Goal: Task Accomplishment & Management: Complete application form

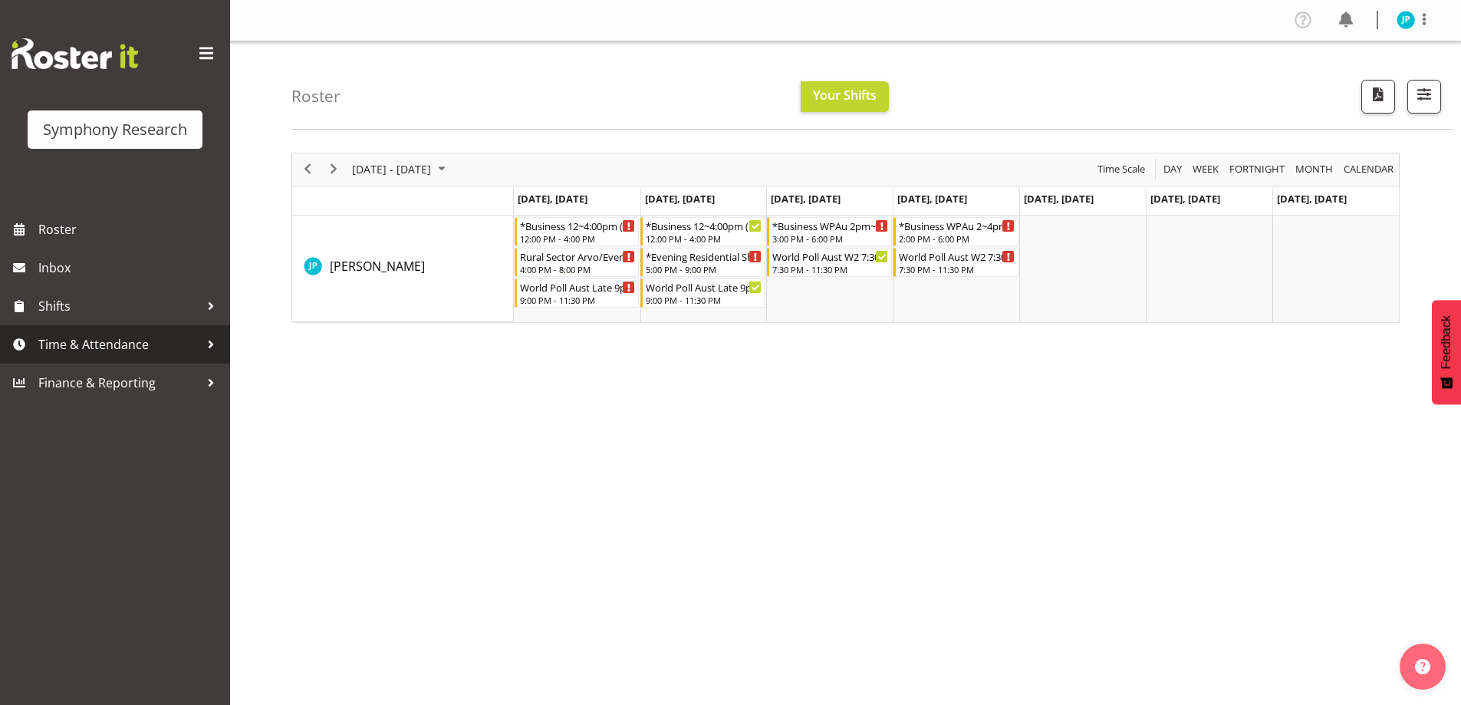
drag, startPoint x: 0, startPoint y: 0, endPoint x: 134, endPoint y: 321, distance: 347.5
click at [130, 333] on span "Time & Attendance" at bounding box center [118, 344] width 161 height 23
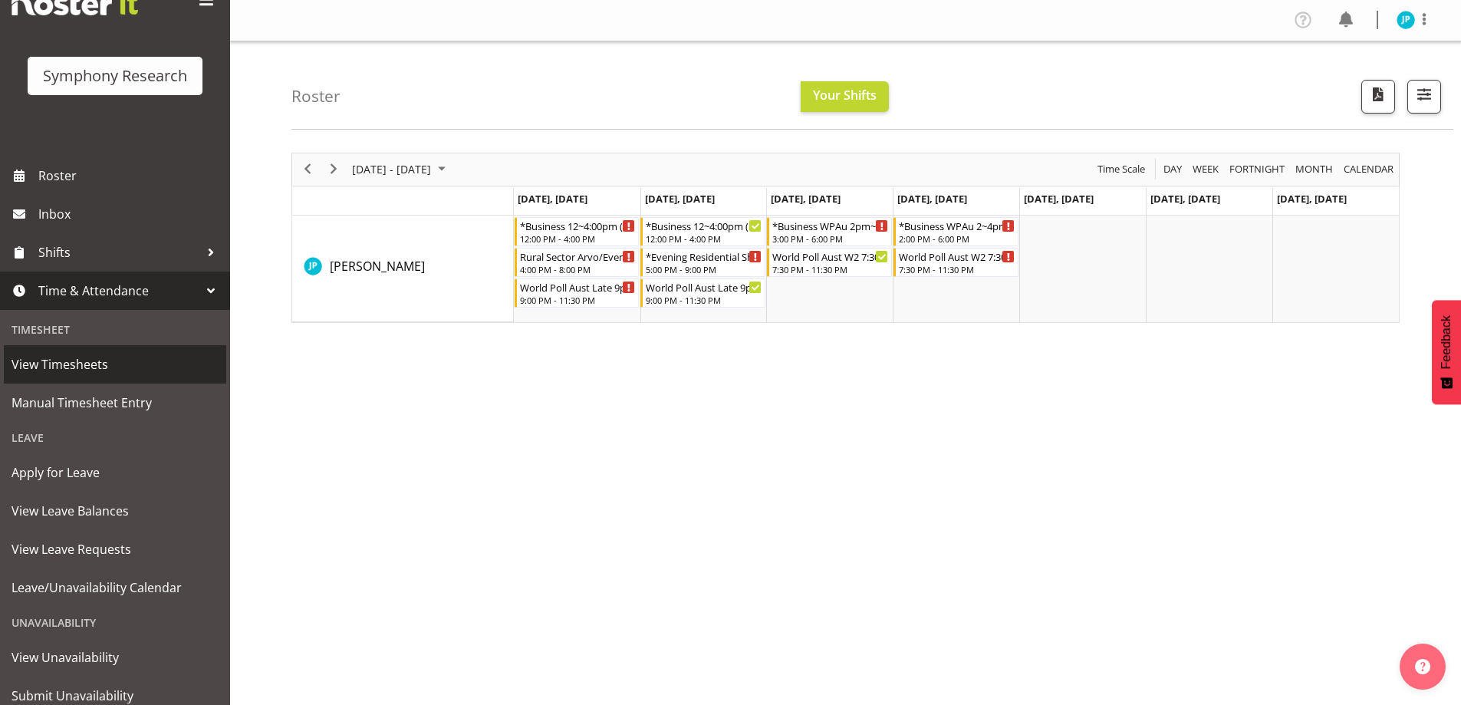
scroll to position [96, 0]
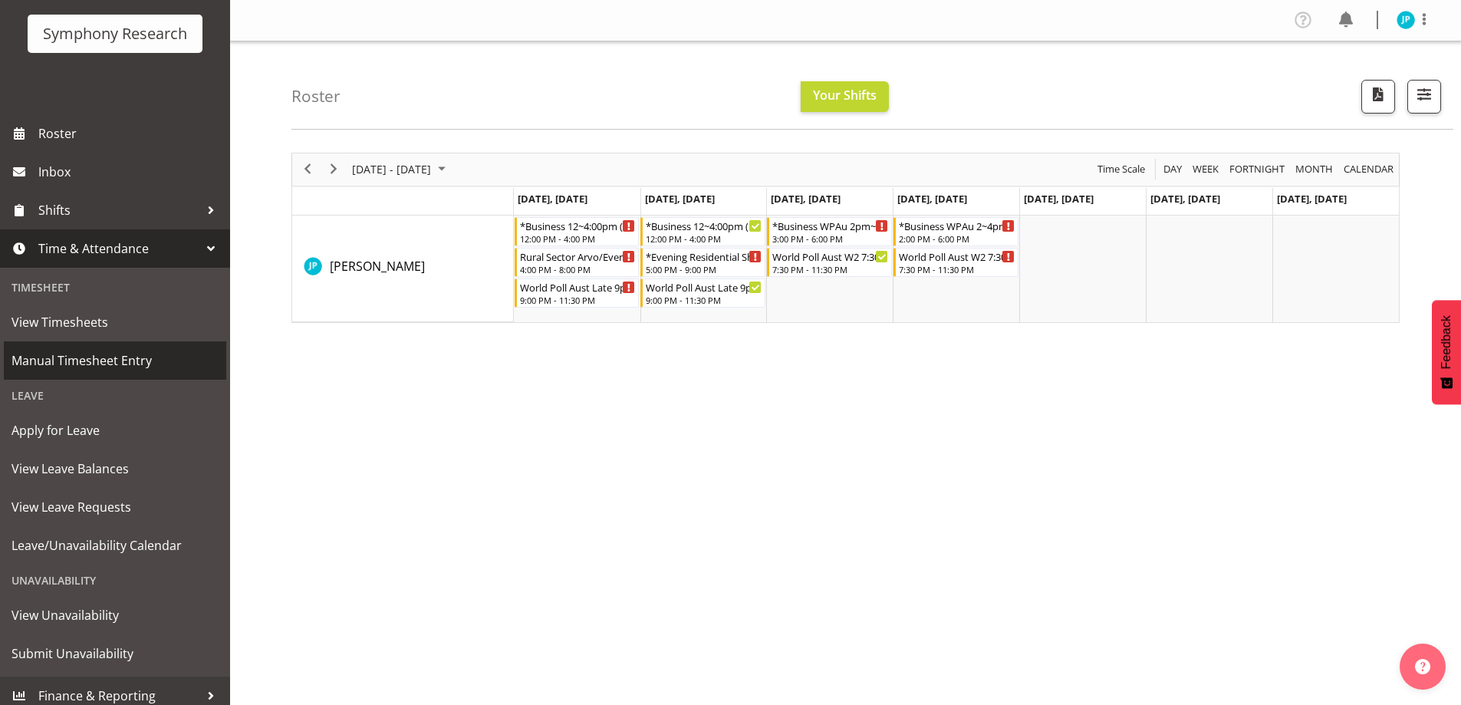
click at [149, 349] on span "Manual Timesheet Entry" at bounding box center [115, 360] width 207 height 23
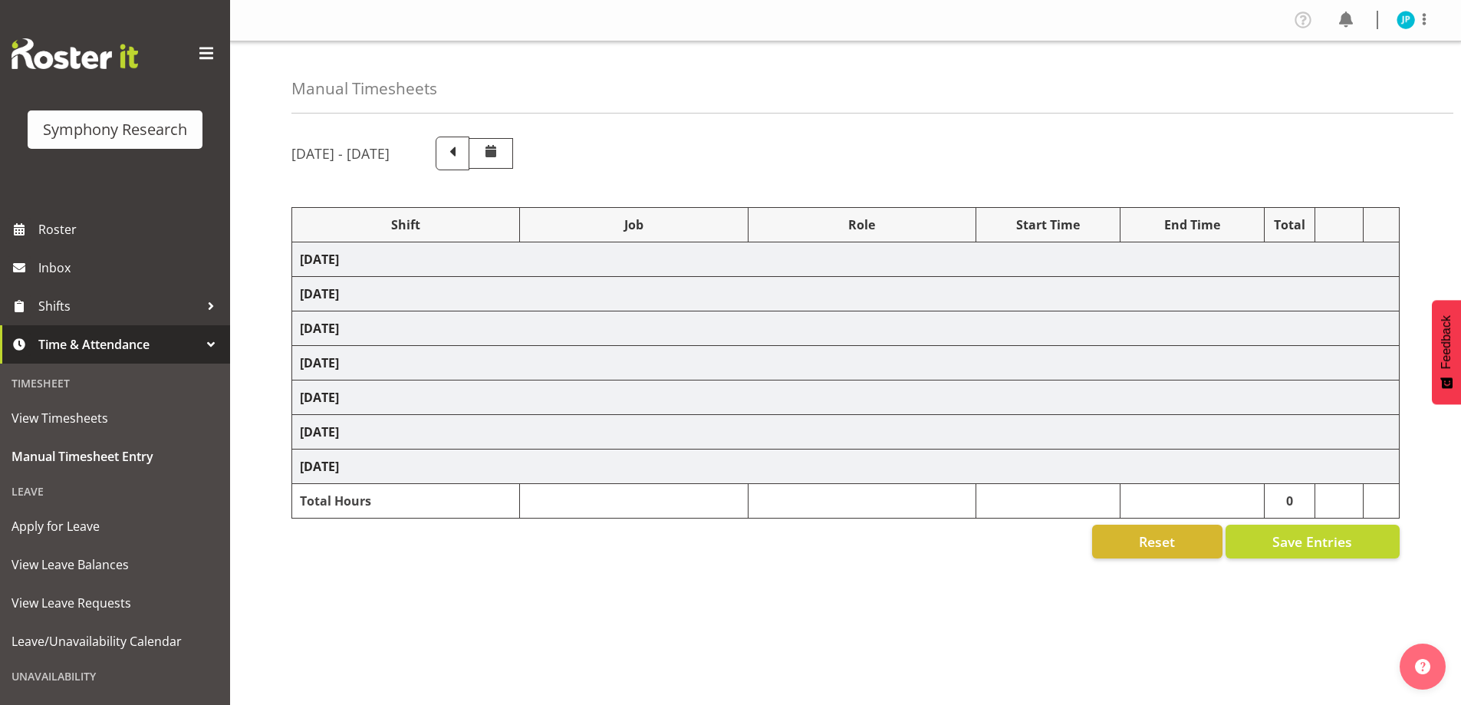
select select "81741"
select select "10587"
select select "47"
select select "48116"
select select "10587"
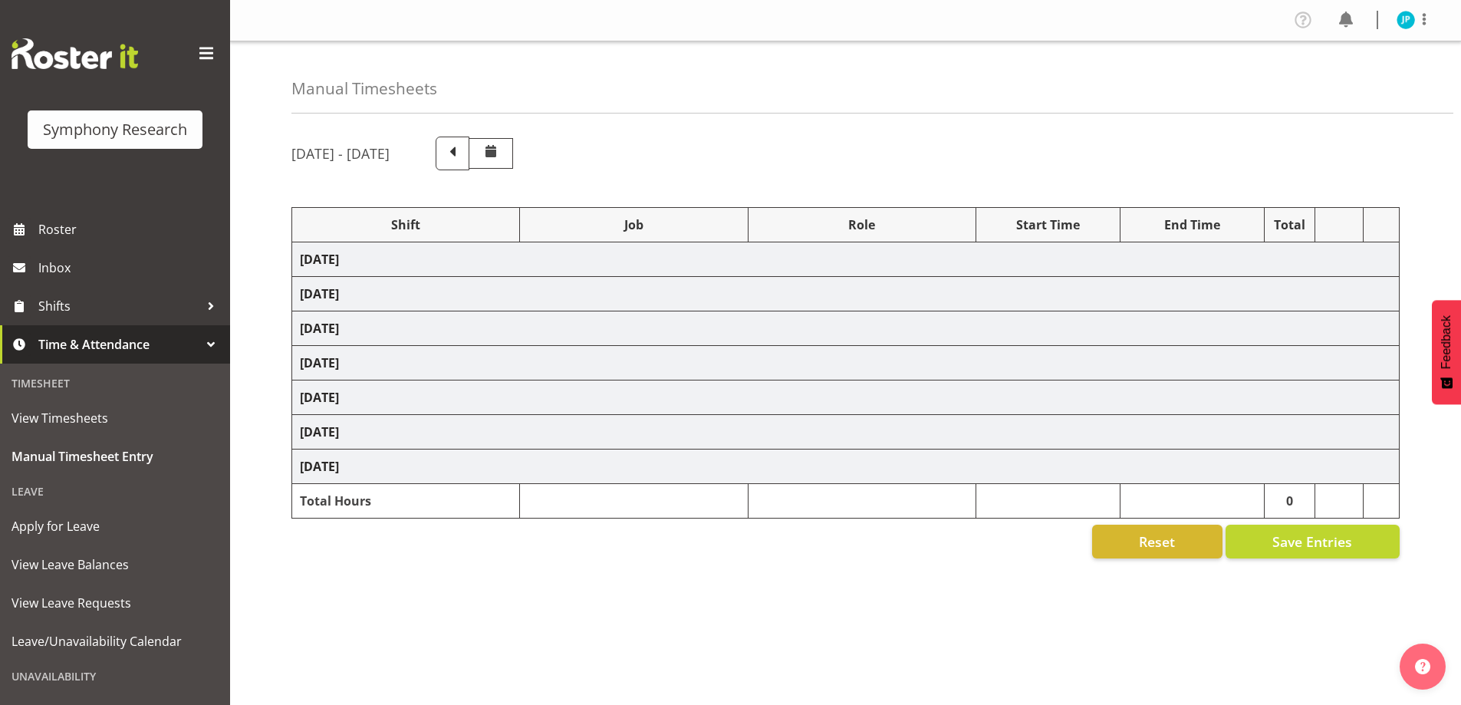
select select "47"
select select "81741"
select select "10587"
select select "47"
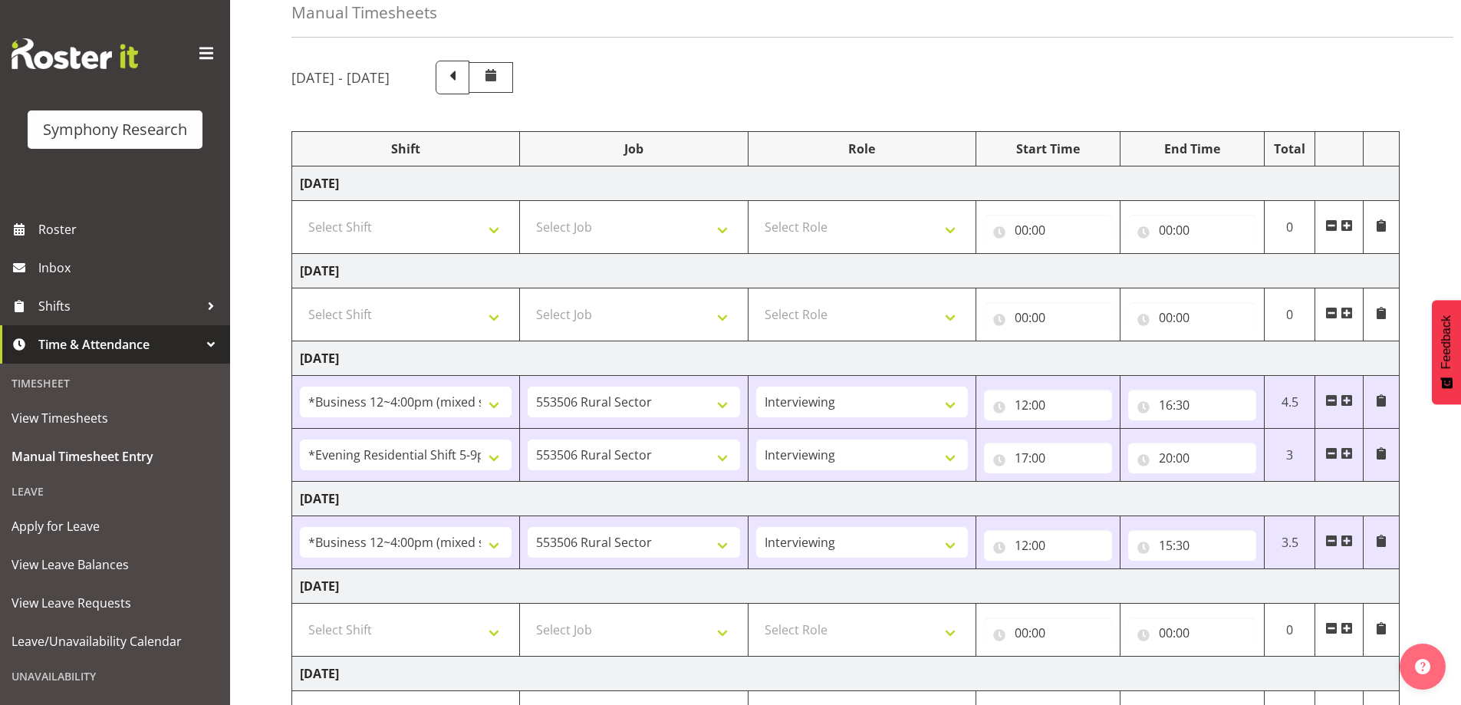
scroll to position [159, 0]
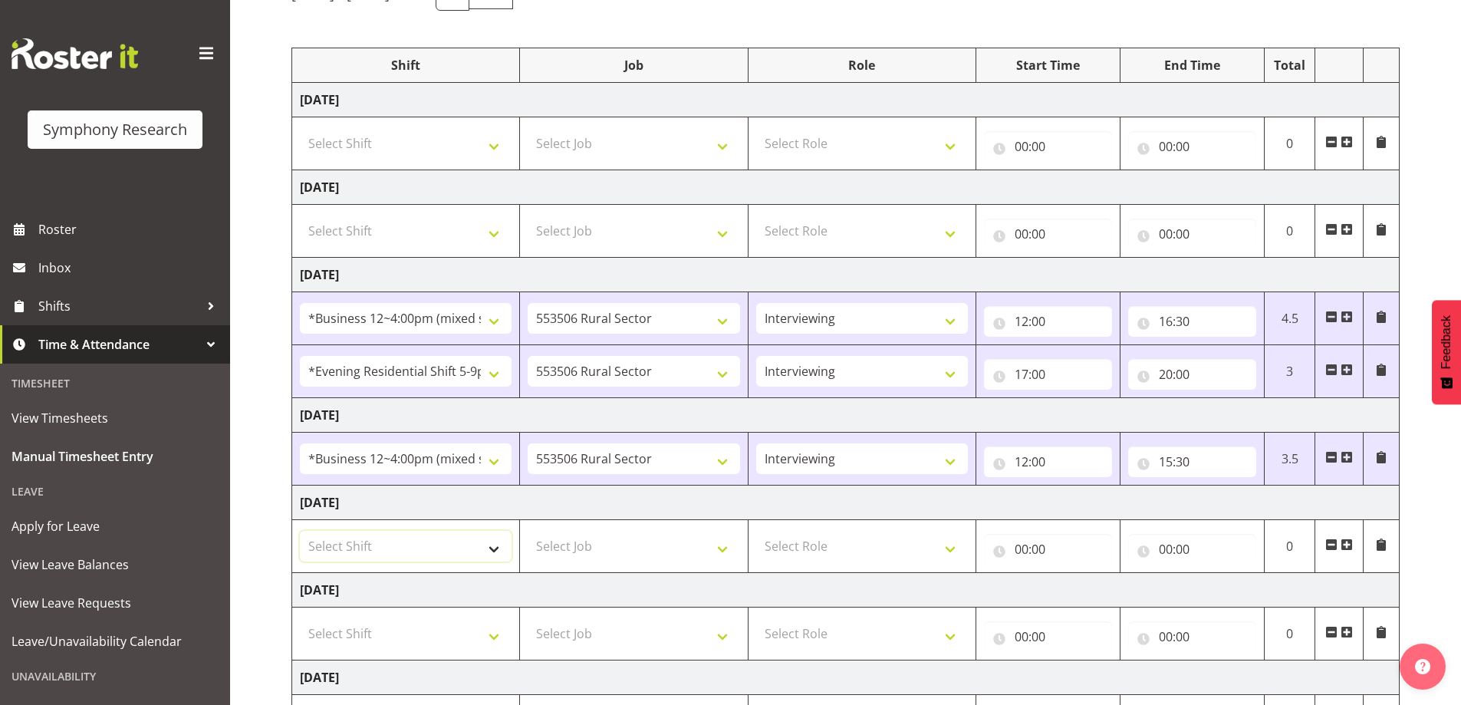
click at [492, 531] on select "Select Shift !!Weekend Residential (Roster IT Shift Label) *Business 9/10am ~ 4…" at bounding box center [406, 546] width 212 height 31
select select "81741"
click at [300, 531] on select "Select Shift !!Weekend Residential (Roster IT Shift Label) *Business 9/10am ~ 4…" at bounding box center [406, 546] width 212 height 31
click at [656, 531] on select "Select Job 550060 IF Admin 553492 World Poll Aus Wave 2 Main 2025 553493 World …" at bounding box center [634, 546] width 212 height 31
select select "10587"
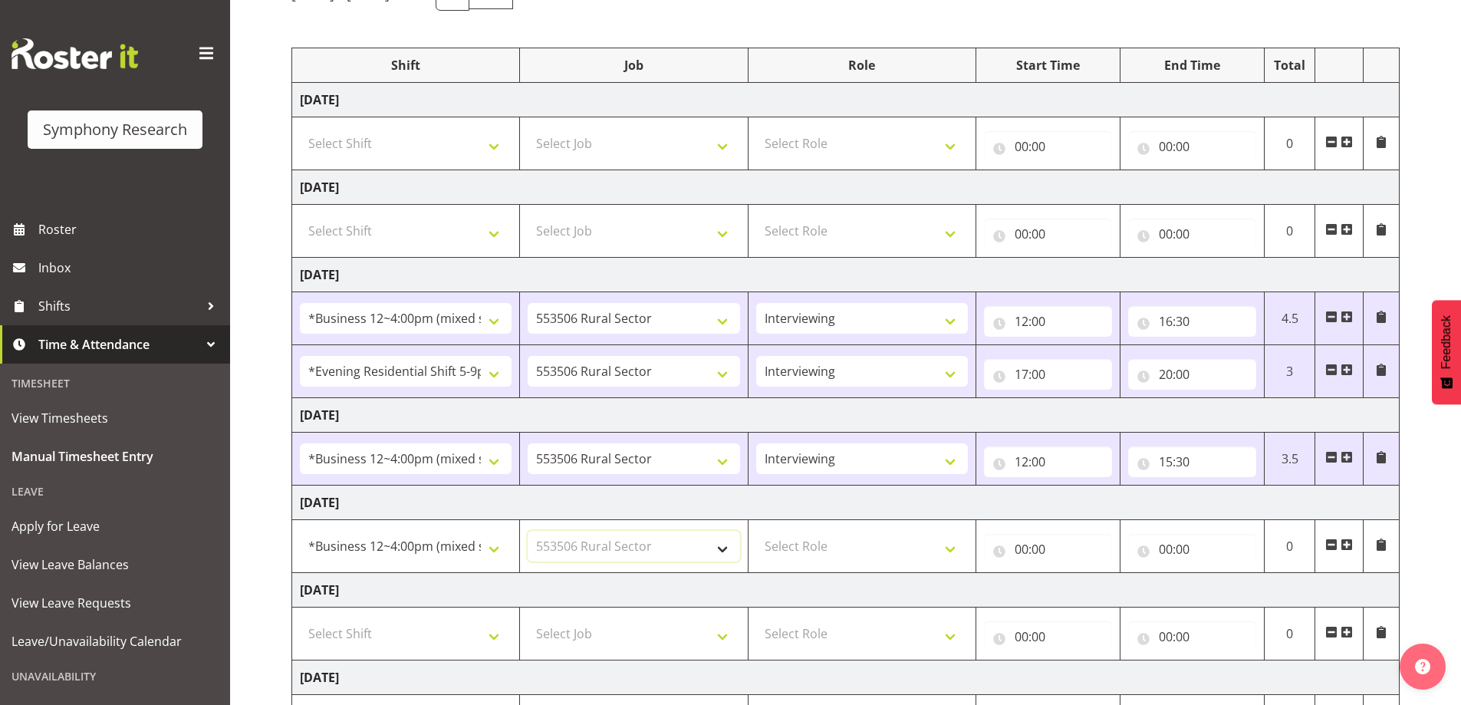
click at [528, 531] on select "Select Job 550060 IF Admin 553492 World Poll Aus Wave 2 Main 2025 553493 World …" at bounding box center [634, 546] width 212 height 31
click at [883, 531] on select "Select Role Briefing Interviewing" at bounding box center [862, 546] width 212 height 31
select select "47"
click at [757, 531] on select "Select Role Briefing Interviewing" at bounding box center [862, 546] width 212 height 31
click at [1009, 534] on input "00:00" at bounding box center [1048, 549] width 128 height 31
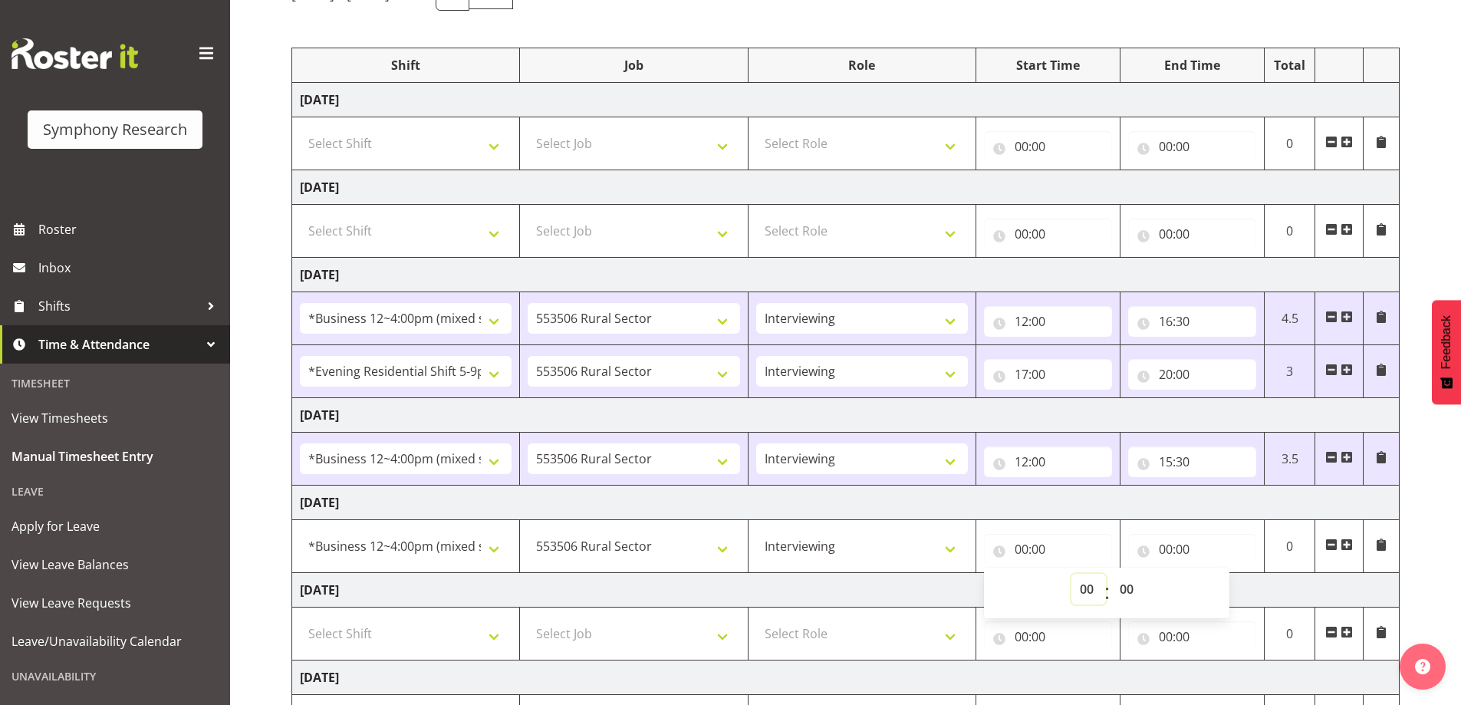
click at [1097, 574] on select "00 01 02 03 04 05 06 07 08 09 10 11 12 13 14 15 16 17 18 19 20 21 22 23" at bounding box center [1088, 589] width 35 height 31
select select "12"
click at [1082, 574] on select "00 01 02 03 04 05 06 07 08 09 10 11 12 13 14 15 16 17 18 19 20 21 22 23" at bounding box center [1088, 589] width 35 height 31
type input "12:00"
click at [1187, 534] on input "00:00" at bounding box center [1192, 549] width 128 height 31
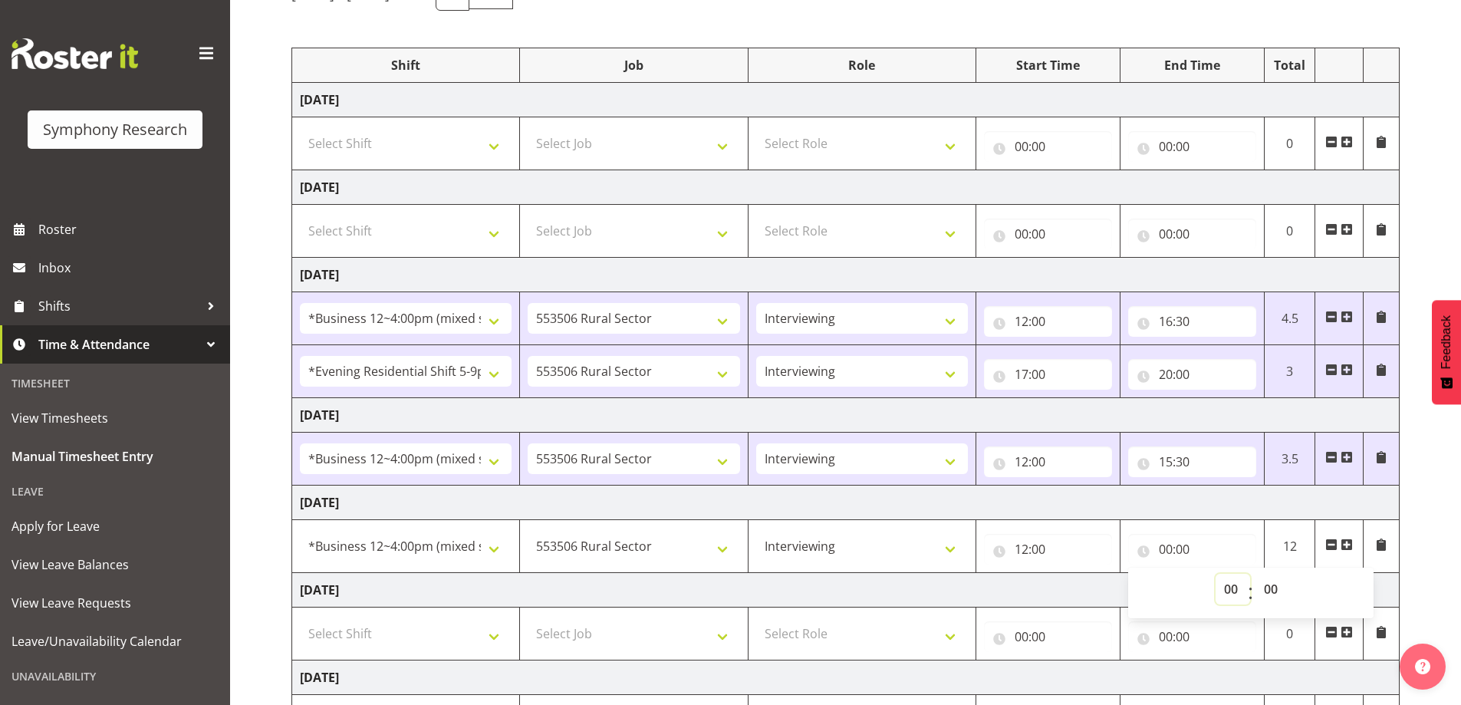
click at [1232, 574] on select "00 01 02 03 04 05 06 07 08 09 10 11 12 13 14 15 16 17 18 19 20 21 22 23" at bounding box center [1232, 589] width 35 height 31
select select "16"
click at [1226, 574] on select "00 01 02 03 04 05 06 07 08 09 10 11 12 13 14 15 16 17 18 19 20 21 22 23" at bounding box center [1232, 589] width 35 height 31
type input "16:00"
click at [1048, 573] on td "Saturday 27th September 2025" at bounding box center [845, 590] width 1107 height 35
